Goal: Check status: Check status

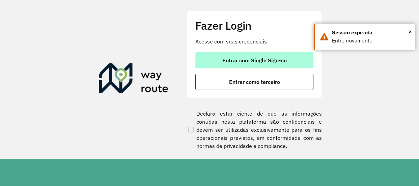
click at [253, 64] on button "Entrar com Single Sign-on" at bounding box center [254, 60] width 118 height 16
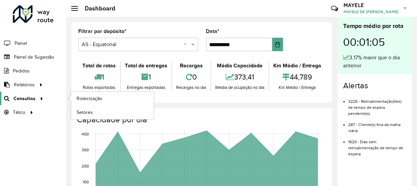
click at [20, 102] on link "Consultas" at bounding box center [23, 98] width 46 height 13
click at [95, 95] on span "Roteirização" at bounding box center [90, 98] width 27 height 7
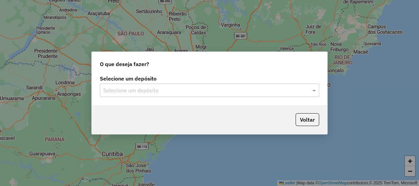
click at [224, 94] on input "text" at bounding box center [202, 91] width 199 height 8
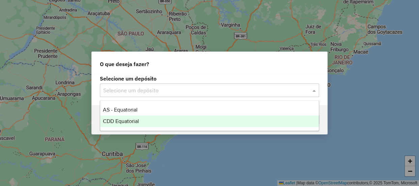
click at [119, 123] on span "CDD Equatorial" at bounding box center [121, 121] width 36 height 6
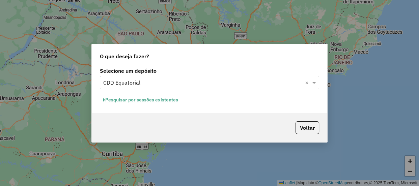
click at [168, 106] on div "Selecione um depósito Selecione um depósito × CDD Equatorial × Pesquisar por se…" at bounding box center [210, 90] width 236 height 48
click at [167, 104] on button "Pesquisar por sessões existentes" at bounding box center [140, 100] width 81 height 10
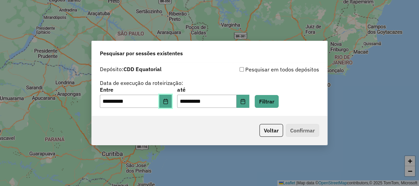
click at [165, 103] on button "Choose Date" at bounding box center [165, 101] width 13 height 13
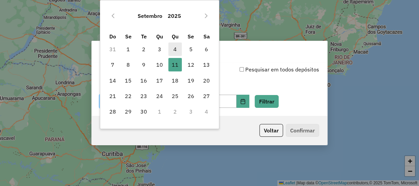
click at [179, 50] on span "4" at bounding box center [174, 49] width 13 height 13
type input "**********"
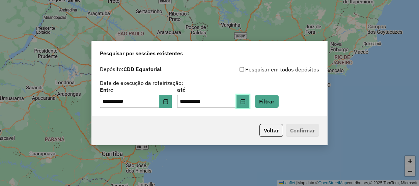
click at [246, 102] on icon "Choose Date" at bounding box center [242, 101] width 5 height 5
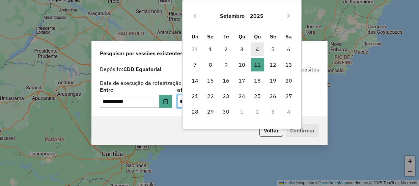
click at [258, 49] on span "4" at bounding box center [257, 49] width 13 height 13
type input "**********"
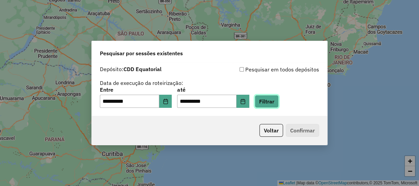
click at [279, 104] on button "Filtrar" at bounding box center [267, 101] width 24 height 13
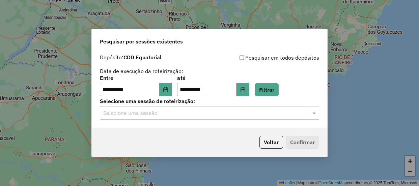
click at [163, 116] on input "text" at bounding box center [202, 113] width 199 height 8
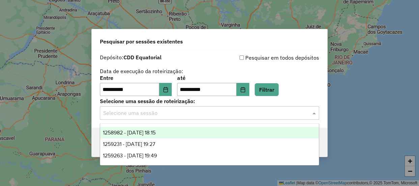
click at [143, 135] on span "1258982 - 04/09/2025 18:15" at bounding box center [129, 133] width 53 height 6
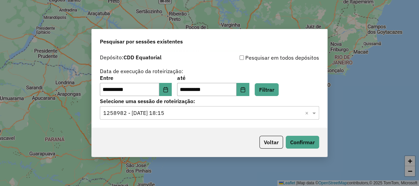
click at [182, 117] on input "text" at bounding box center [202, 113] width 199 height 8
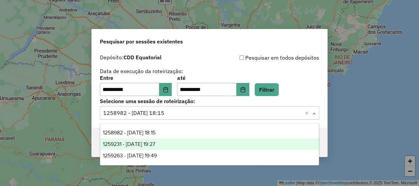
click at [155, 141] on span "1259231 - 04/09/2025 19:27" at bounding box center [129, 144] width 52 height 6
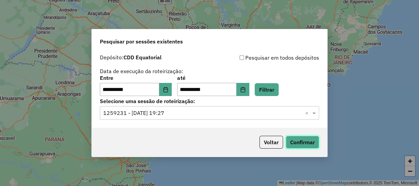
click at [301, 145] on button "Confirmar" at bounding box center [302, 142] width 33 height 13
